Goal: Information Seeking & Learning: Learn about a topic

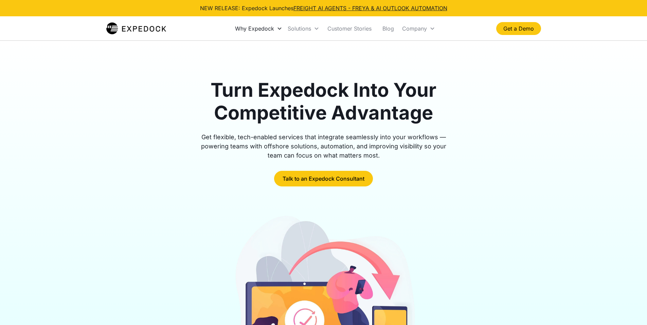
click at [259, 29] on div "Why Expedock" at bounding box center [254, 28] width 39 height 7
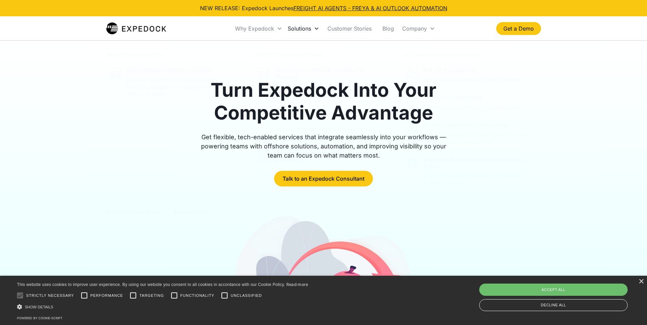
click at [307, 29] on div "Solutions" at bounding box center [299, 28] width 23 height 7
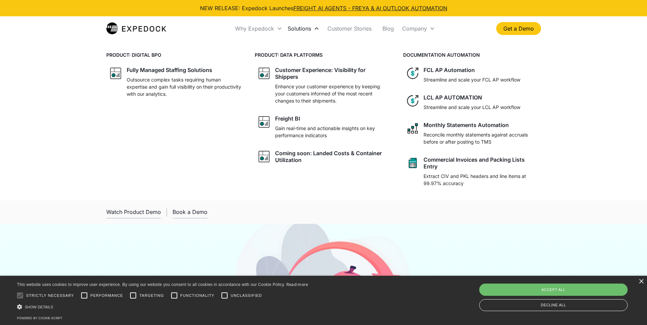
scroll to position [2733, 0]
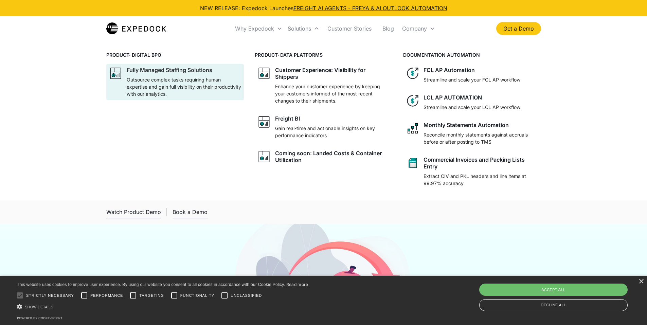
click at [177, 78] on p "Outsource complex tasks requiring human expertise and gain full visibility on t…" at bounding box center [184, 86] width 114 height 21
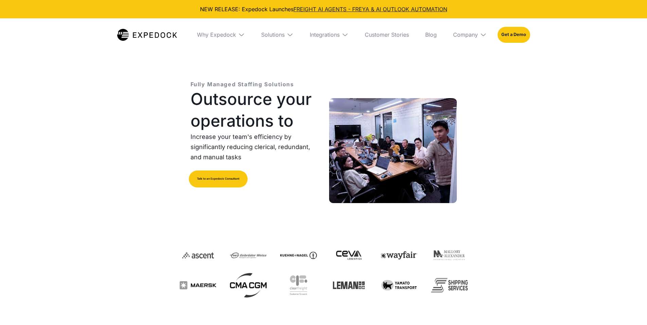
select select
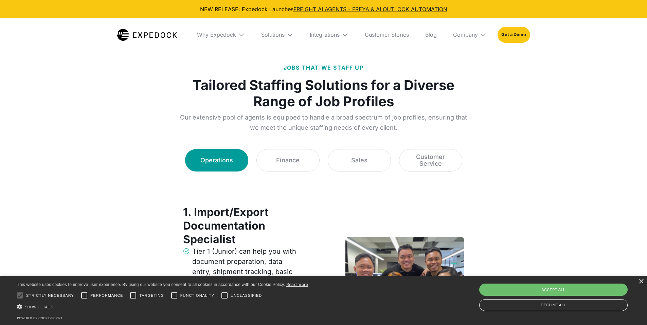
scroll to position [883, 0]
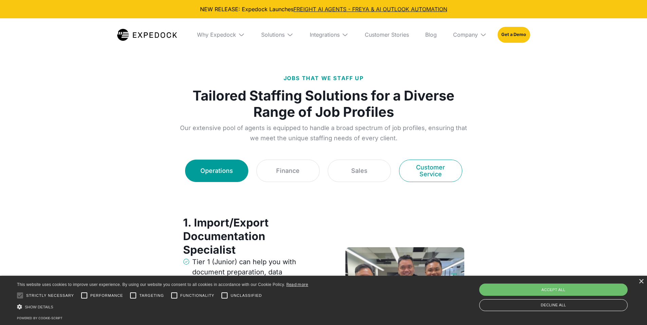
click at [427, 169] on div "Customer Service" at bounding box center [431, 171] width 46 height 14
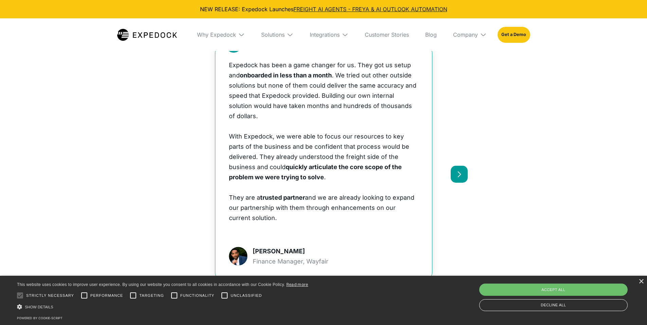
scroll to position [2615, 0]
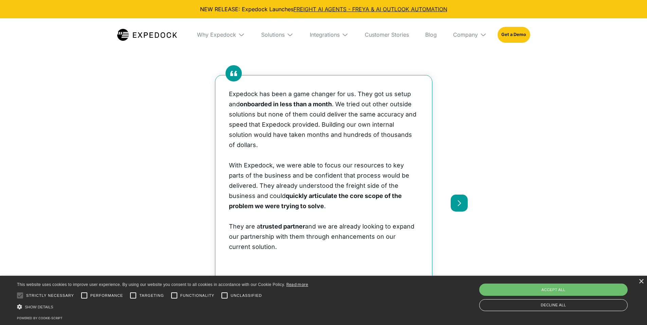
click at [464, 196] on div "next slide" at bounding box center [459, 203] width 17 height 17
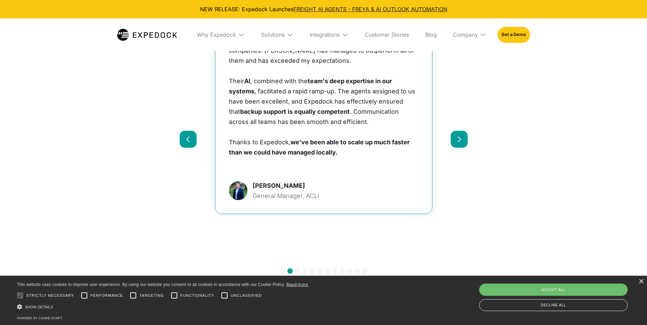
scroll to position [2683, 0]
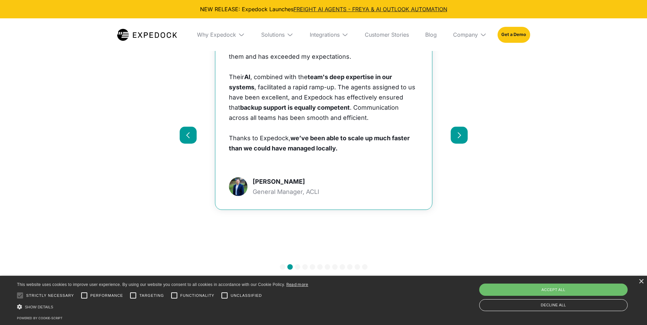
click at [452, 127] on div "next slide" at bounding box center [459, 135] width 17 height 17
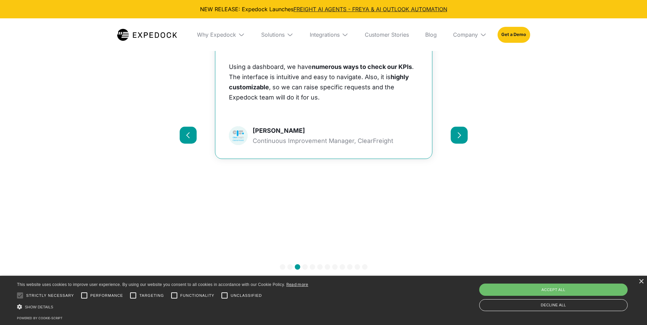
click at [455, 127] on div "next slide" at bounding box center [459, 135] width 17 height 17
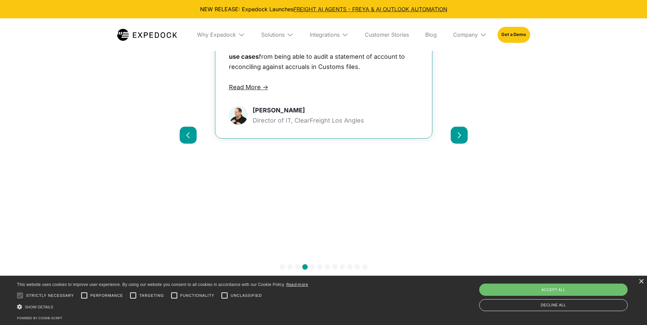
click at [455, 127] on div "next slide" at bounding box center [459, 135] width 17 height 17
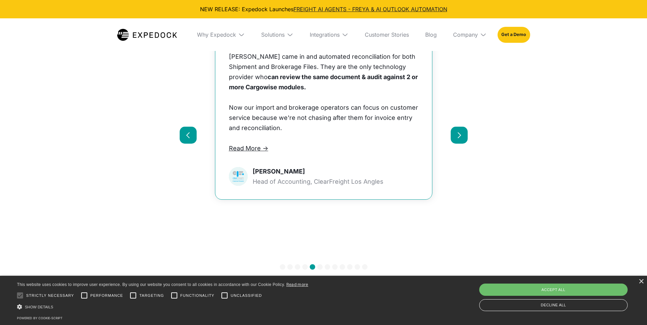
click at [455, 127] on div "next slide" at bounding box center [459, 135] width 17 height 17
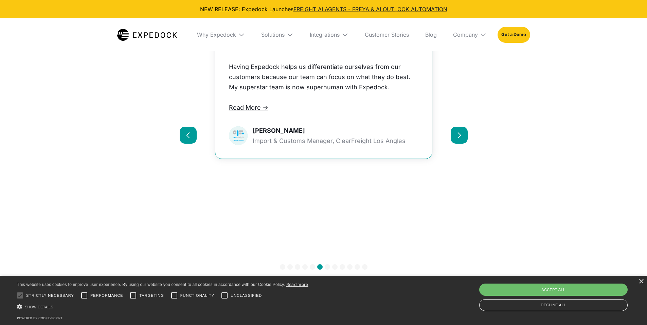
click at [455, 127] on div "next slide" at bounding box center [459, 135] width 17 height 17
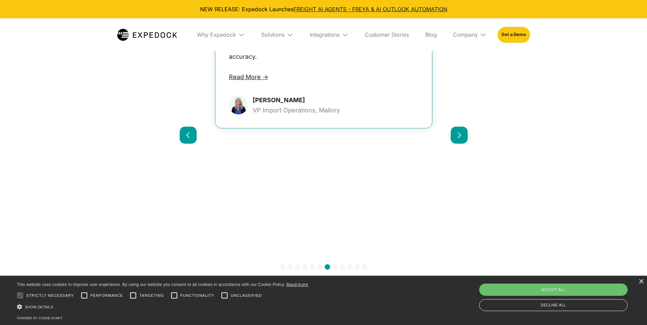
click at [455, 127] on div "next slide" at bounding box center [459, 135] width 17 height 17
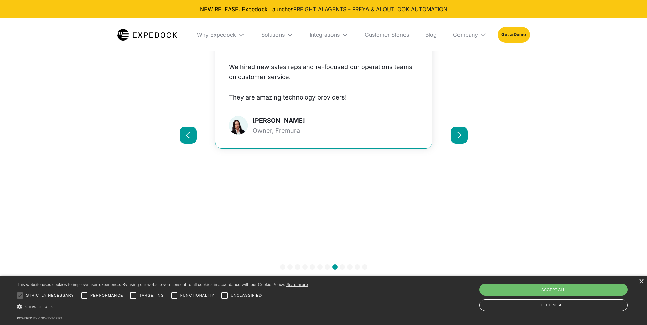
click at [455, 127] on div "next slide" at bounding box center [459, 135] width 17 height 17
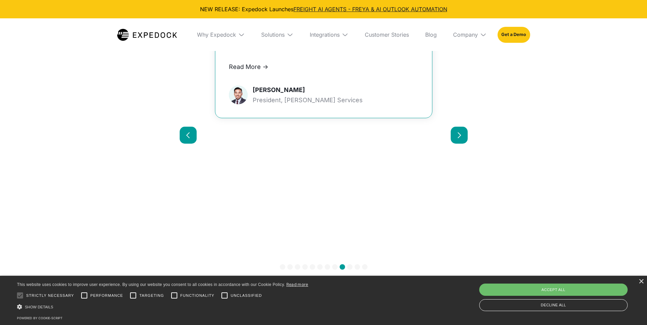
click at [455, 127] on div "next slide" at bounding box center [459, 135] width 17 height 17
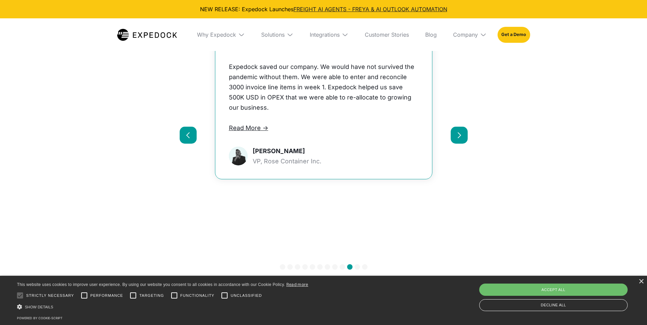
click at [455, 127] on div "next slide" at bounding box center [459, 135] width 17 height 17
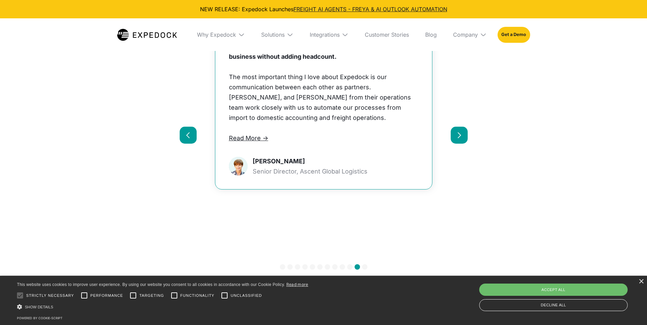
click at [455, 127] on div "next slide" at bounding box center [459, 135] width 17 height 17
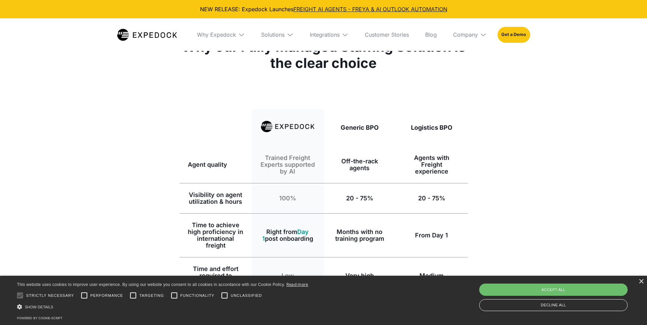
scroll to position [645, 0]
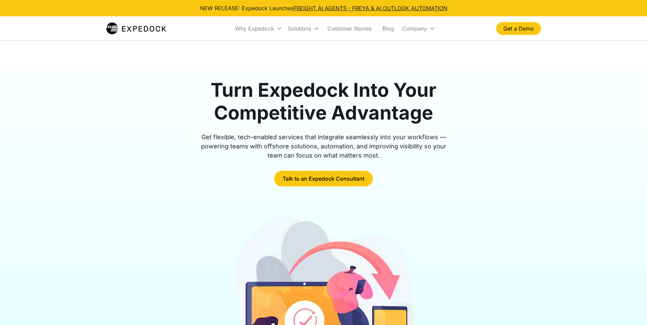
scroll to position [2733, 0]
